Goal: Task Accomplishment & Management: Manage account settings

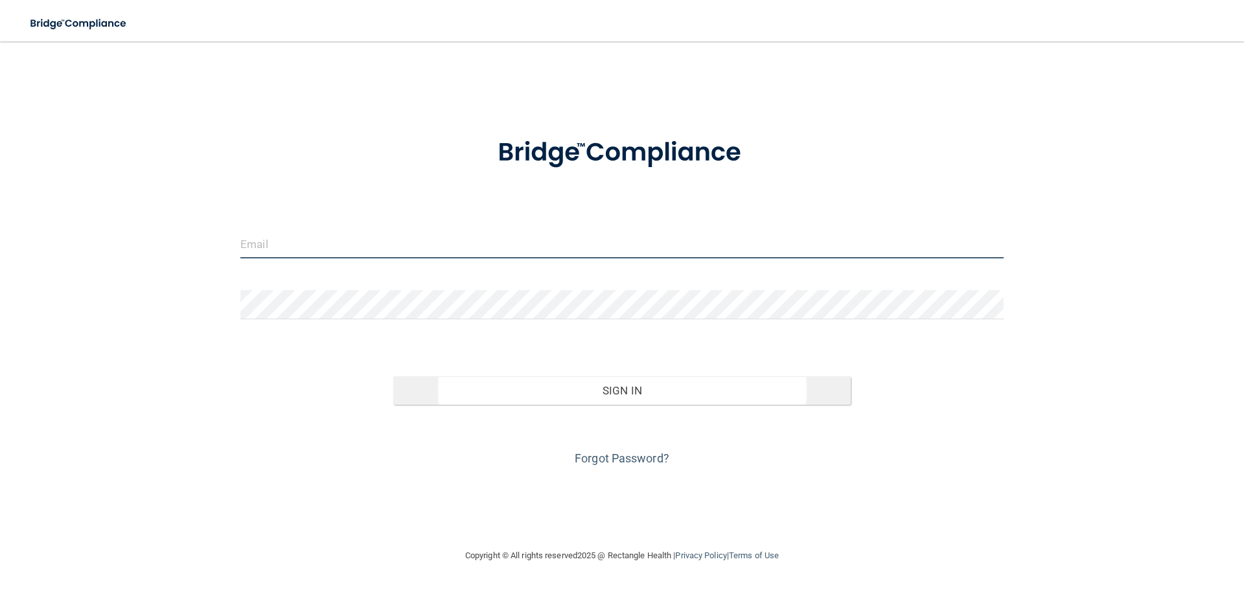
type input "[EMAIL_ADDRESS][DOMAIN_NAME]"
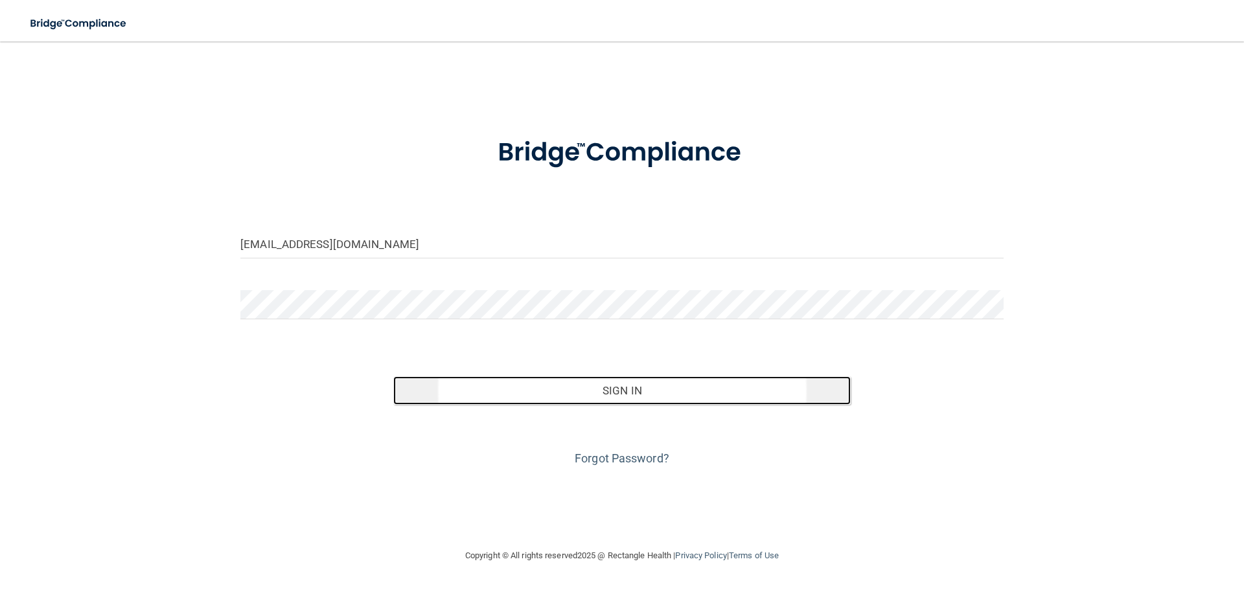
click at [626, 392] on button "Sign In" at bounding box center [622, 390] width 458 height 29
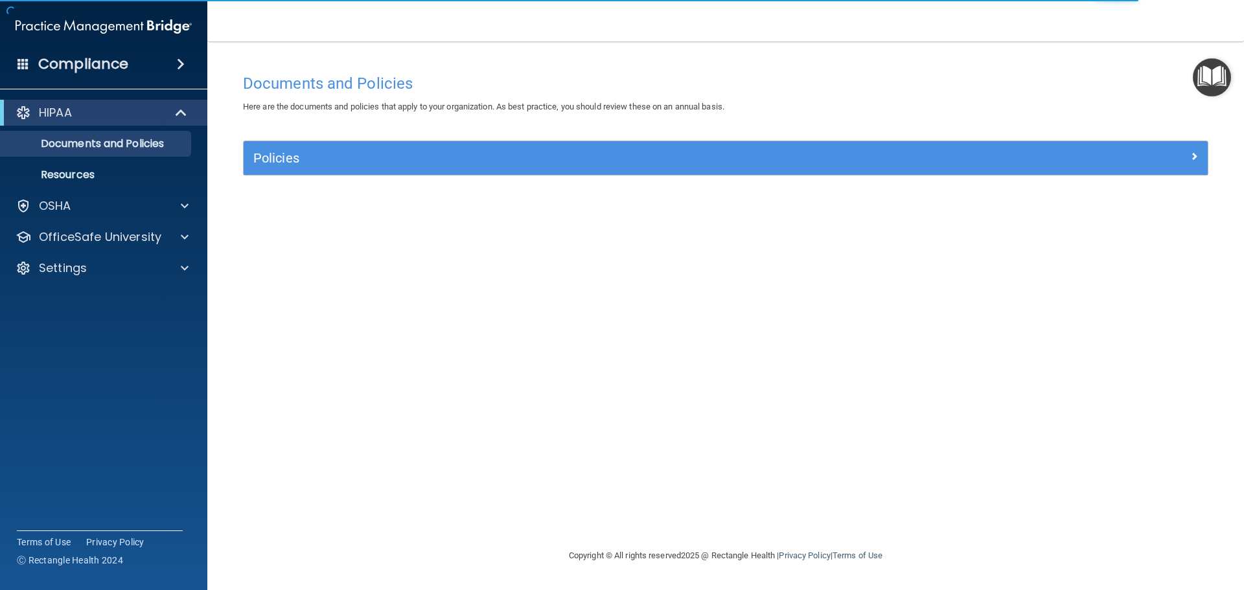
click at [177, 62] on span at bounding box center [181, 64] width 8 height 16
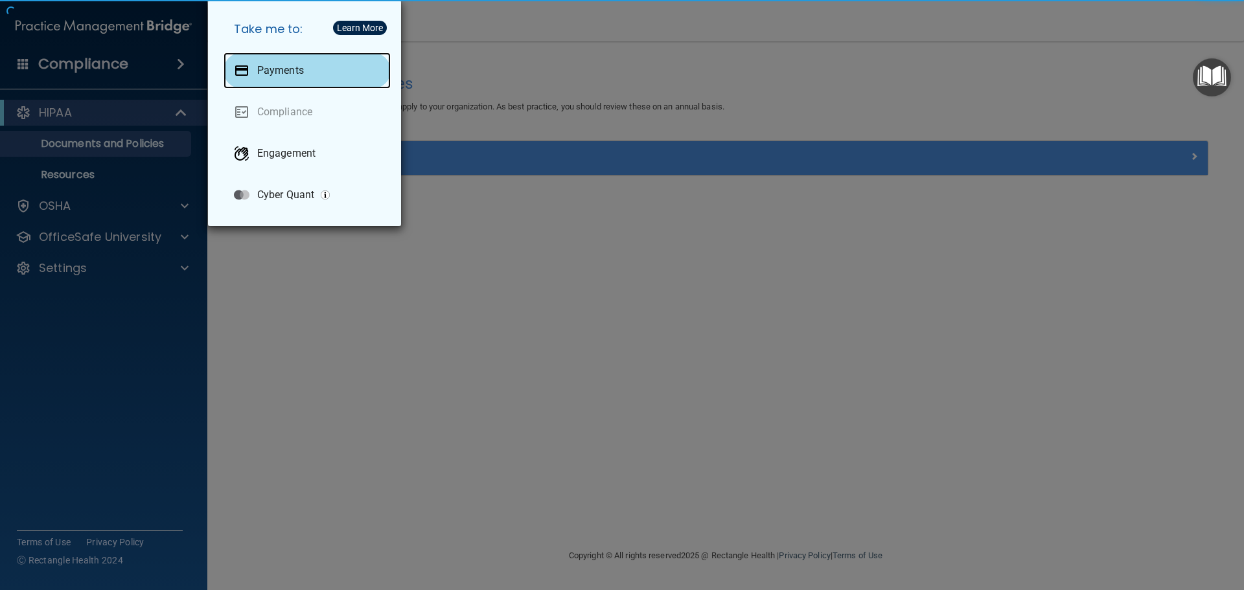
click at [253, 67] on div "Payments" at bounding box center [306, 70] width 167 height 36
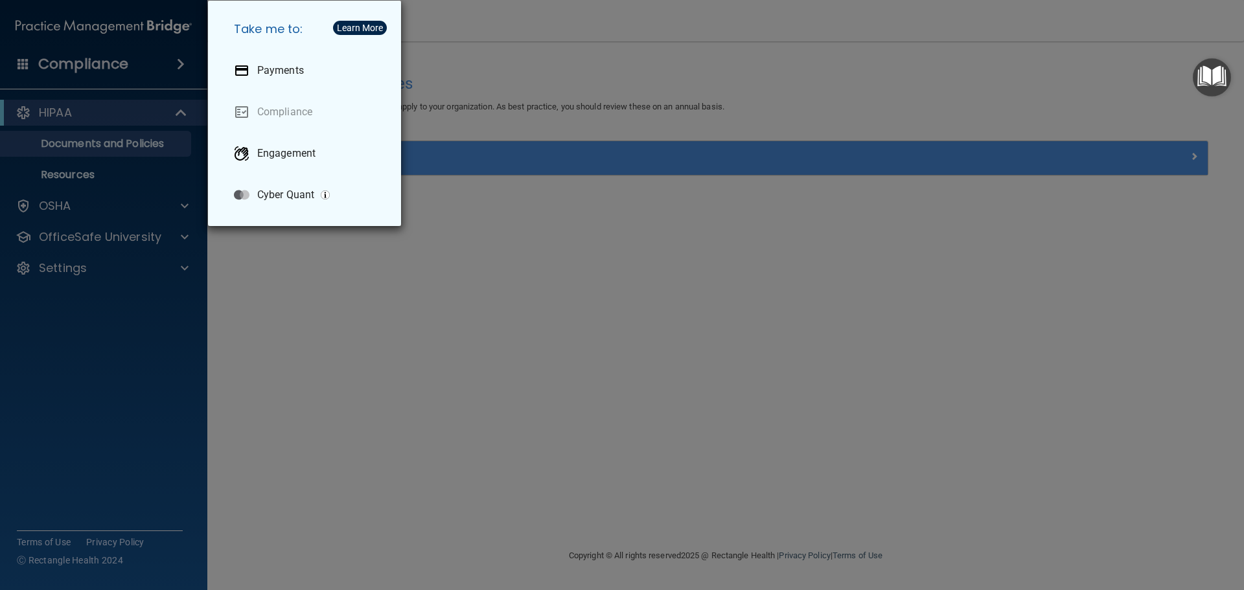
drag, startPoint x: 524, startPoint y: 371, endPoint x: 555, endPoint y: 364, distance: 31.9
click at [529, 371] on div "Take me to: Payments Compliance Engagement Cyber Quant" at bounding box center [622, 295] width 1244 height 590
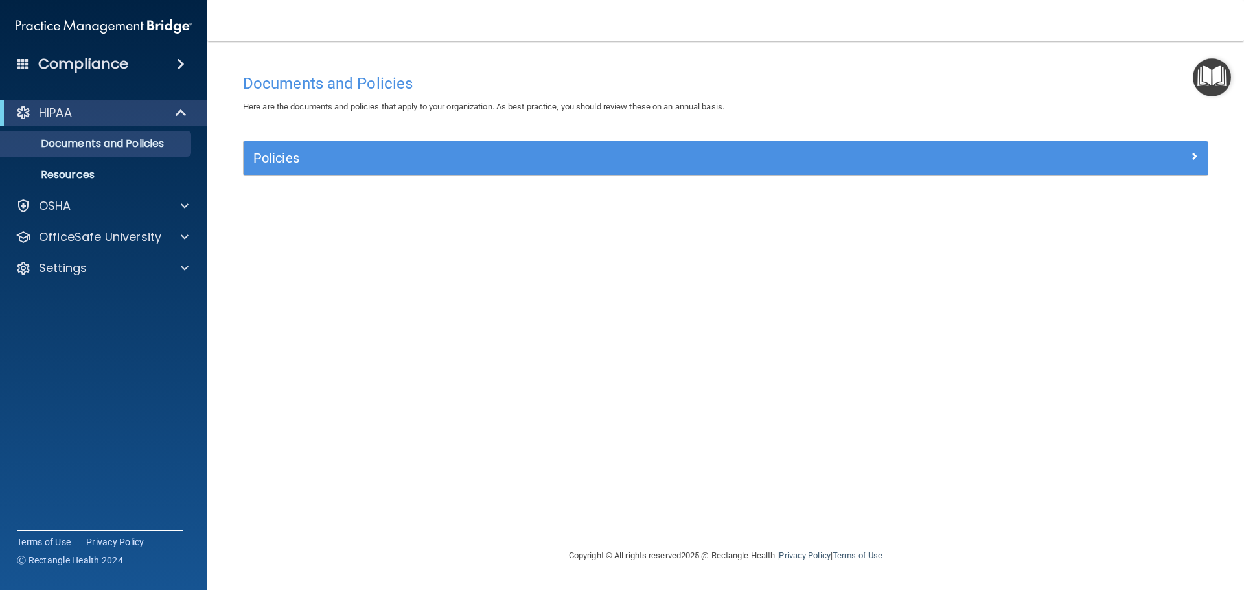
click at [177, 58] on span at bounding box center [181, 64] width 8 height 16
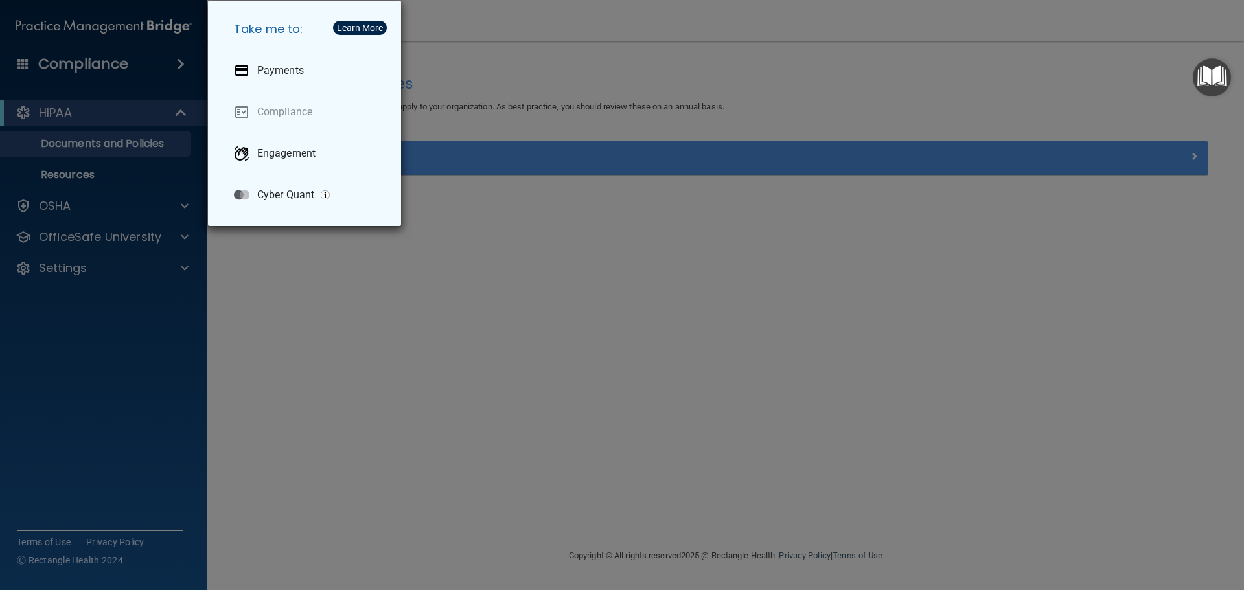
click at [566, 324] on div "Take me to: Payments Compliance Engagement Cyber Quant" at bounding box center [622, 295] width 1244 height 590
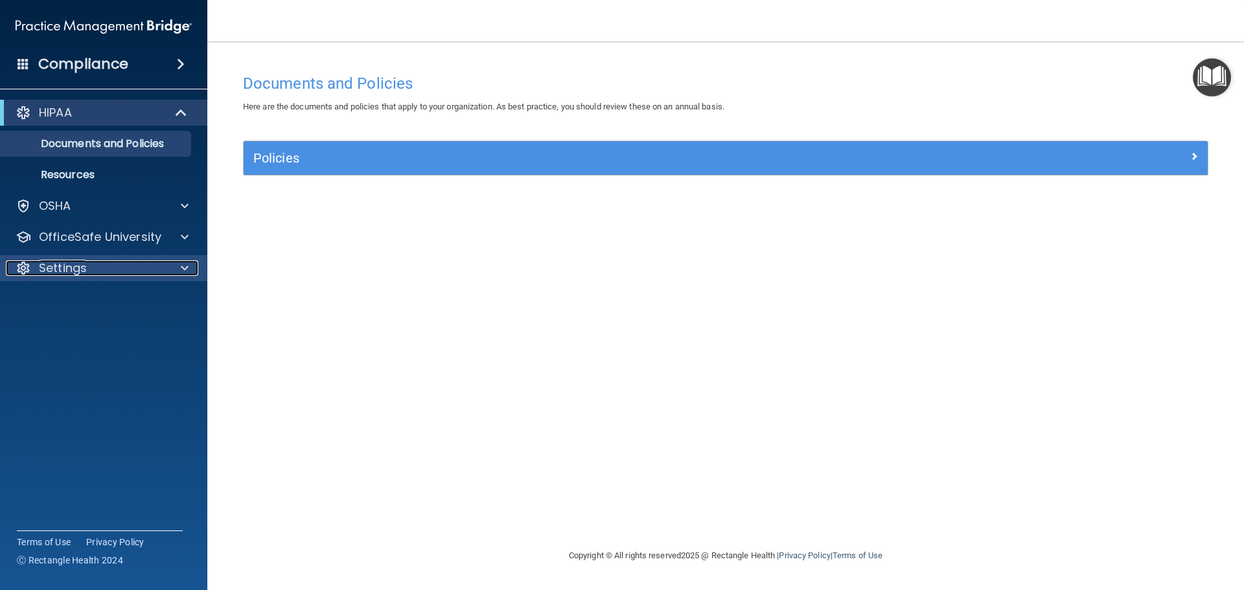
click at [80, 262] on p "Settings" at bounding box center [63, 268] width 48 height 16
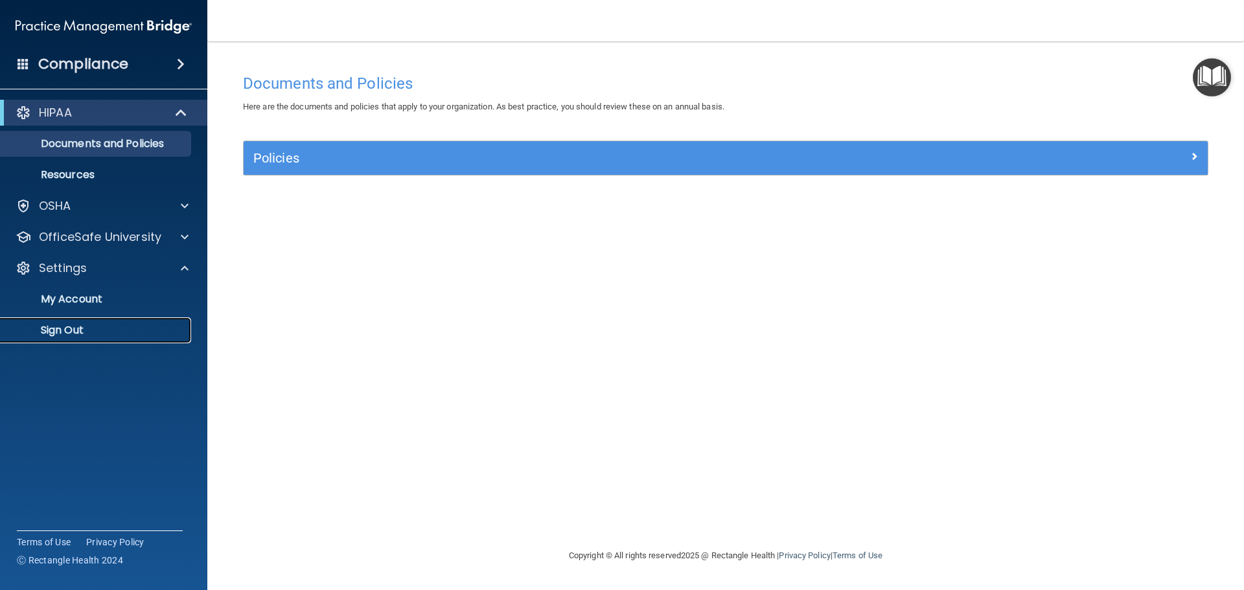
click at [69, 324] on p "Sign Out" at bounding box center [96, 330] width 177 height 13
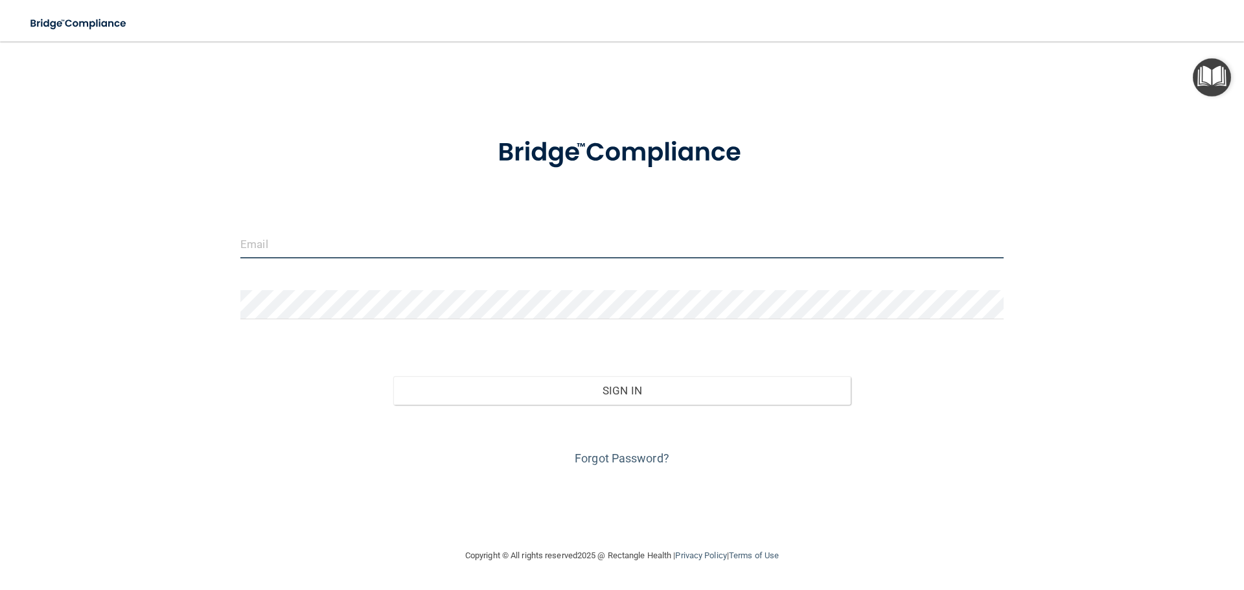
type input "[EMAIL_ADDRESS][DOMAIN_NAME]"
